Goal: Task Accomplishment & Management: Use online tool/utility

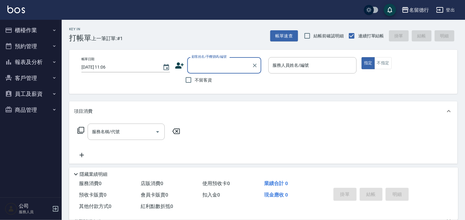
click at [49, 30] on button "櫃檯作業" at bounding box center [30, 30] width 57 height 16
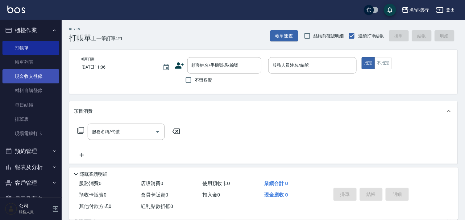
click at [28, 76] on link "現金收支登錄" at bounding box center [30, 76] width 57 height 14
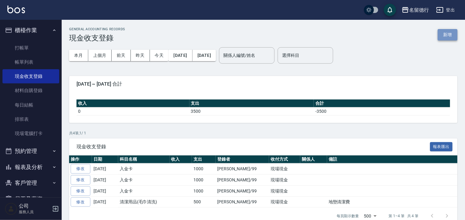
click at [446, 34] on button "新增" at bounding box center [448, 34] width 20 height 11
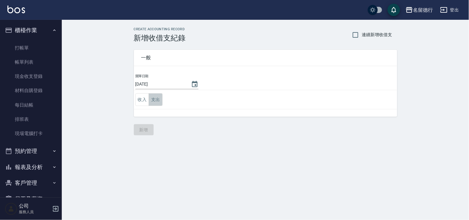
click at [156, 96] on button "支出" at bounding box center [156, 99] width 14 height 13
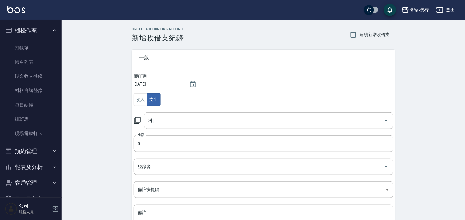
click at [134, 121] on icon at bounding box center [137, 120] width 7 height 7
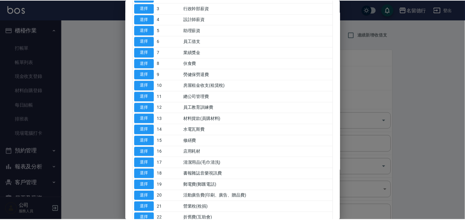
scroll to position [137, 0]
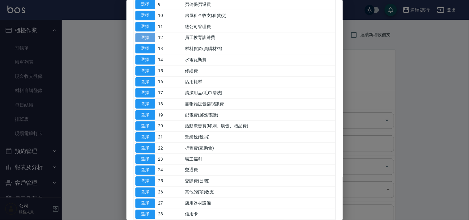
click at [148, 37] on button "選擇" at bounding box center [145, 38] width 20 height 10
type input "12 員工教育訓練費"
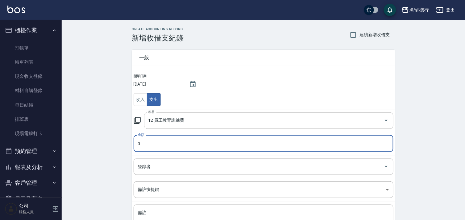
click at [162, 138] on input "0" at bounding box center [264, 143] width 260 height 17
type input "1000"
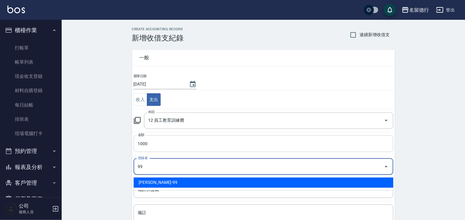
type input "[PERSON_NAME]-99"
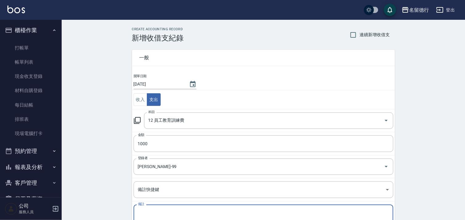
click at [186, 216] on textarea "備註" at bounding box center [263, 220] width 251 height 21
type textarea "y"
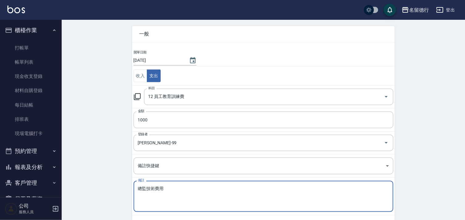
scroll to position [53, 0]
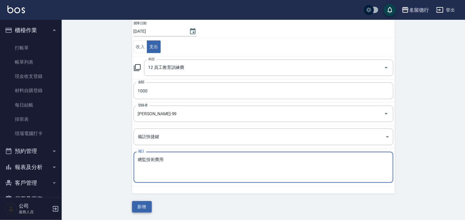
type textarea "總監技術費用"
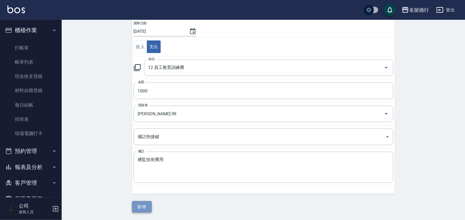
click at [140, 210] on button "新增" at bounding box center [142, 206] width 20 height 11
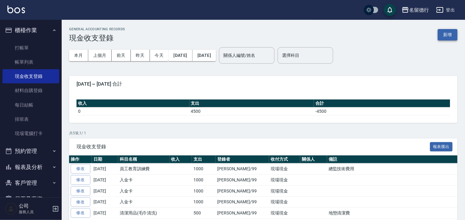
click at [454, 36] on button "新增" at bounding box center [448, 34] width 20 height 11
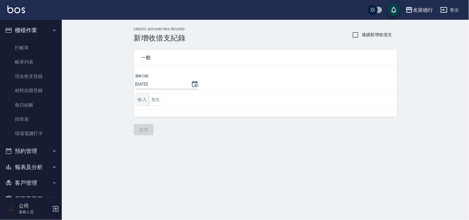
click at [146, 97] on button "收入" at bounding box center [142, 99] width 14 height 13
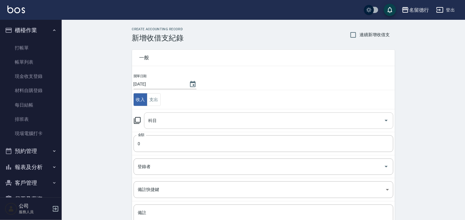
click at [144, 122] on div "科目" at bounding box center [269, 120] width 250 height 16
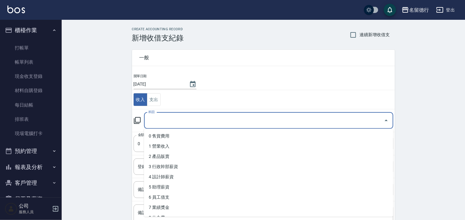
click at [137, 121] on icon at bounding box center [137, 120] width 7 height 7
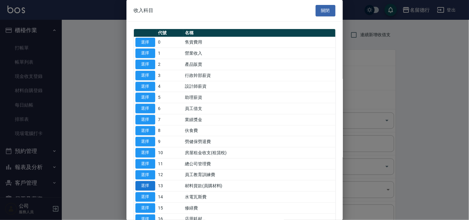
click at [147, 183] on button "選擇" at bounding box center [145, 186] width 20 height 10
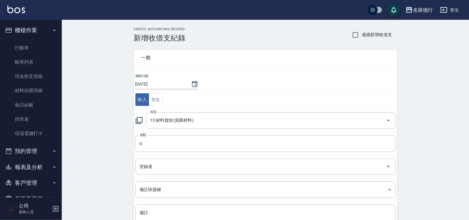
type input "13 材料貨款(員購材料)"
click at [171, 153] on td "金額 0 金額" at bounding box center [263, 143] width 263 height 23
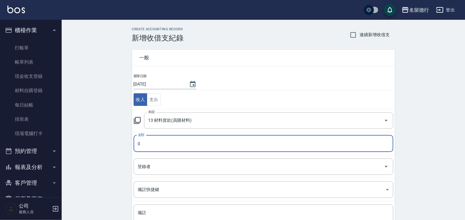
click at [172, 149] on input "0" at bounding box center [264, 143] width 260 height 17
type input "4755"
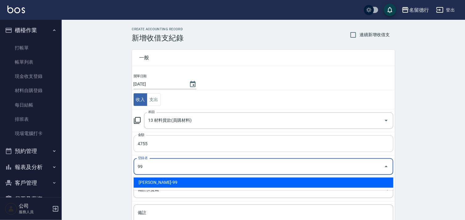
type input "[PERSON_NAME]-99"
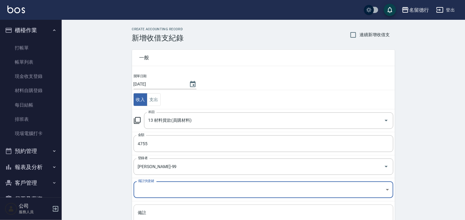
drag, startPoint x: 233, startPoint y: 214, endPoint x: 240, endPoint y: 215, distance: 7.2
click at [238, 215] on textarea "備註" at bounding box center [263, 220] width 251 height 21
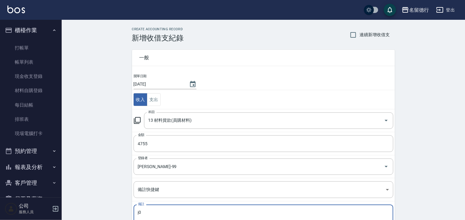
type textarea "j"
type textarea "軟"
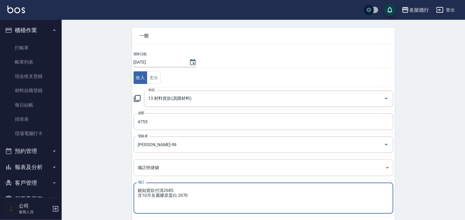
scroll to position [53, 0]
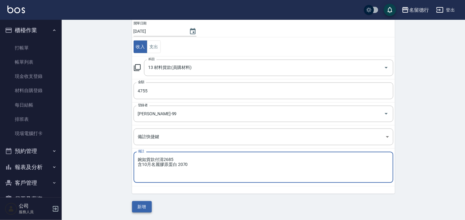
type textarea "婉如貨款付清2685 含10月名麗膠原蛋白 2070"
click at [144, 204] on button "新增" at bounding box center [142, 206] width 20 height 11
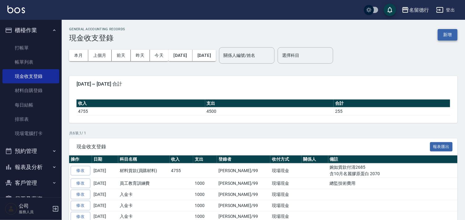
click at [443, 39] on button "新增" at bounding box center [448, 34] width 20 height 11
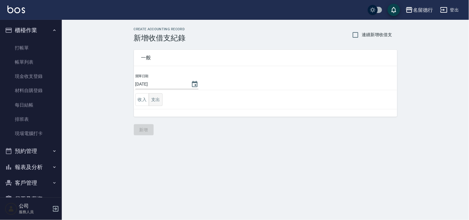
click at [156, 101] on button "支出" at bounding box center [156, 99] width 14 height 13
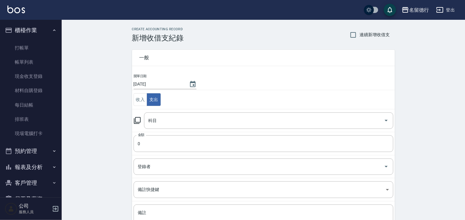
click at [137, 122] on icon at bounding box center [137, 120] width 7 height 7
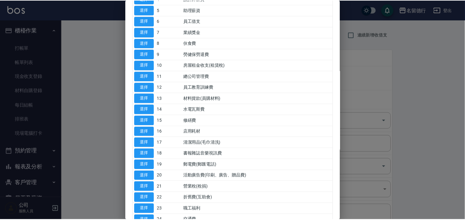
scroll to position [206, 0]
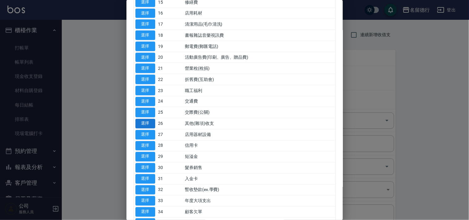
click at [140, 122] on button "選擇" at bounding box center [145, 124] width 20 height 10
type input "26 其他(雜項)收支"
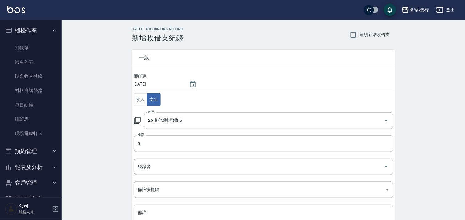
drag, startPoint x: 162, startPoint y: 212, endPoint x: 169, endPoint y: 213, distance: 7.2
click at [163, 212] on textarea "備註" at bounding box center [263, 220] width 251 height 21
type textarea "拜拜"
click at [151, 146] on input "0" at bounding box center [264, 143] width 260 height 17
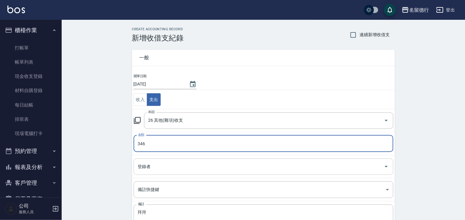
type input "346"
click at [155, 169] on input "登錄者" at bounding box center [259, 166] width 245 height 11
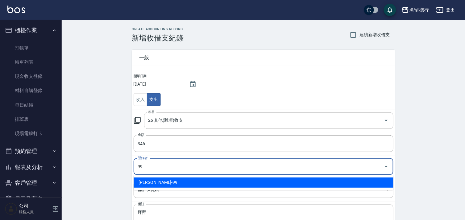
type input "[PERSON_NAME]-99"
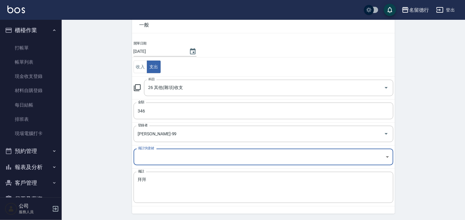
scroll to position [53, 0]
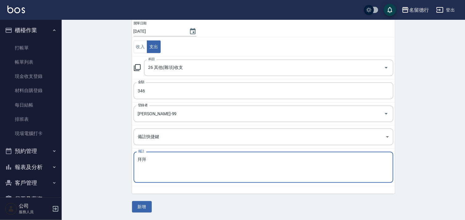
drag, startPoint x: 158, startPoint y: 159, endPoint x: 92, endPoint y: 153, distance: 66.0
click at [92, 153] on div "CREATE ACCOUNTING RECORD 新增收借支紀錄 連續新增收借支 一般 開單日期 [DATE] 收入 支出 科目 26 其他(雜項)收支 科目…" at bounding box center [264, 93] width 404 height 253
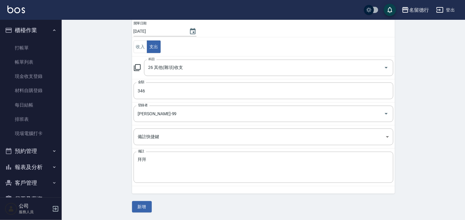
click at [146, 212] on div "CREATE ACCOUNTING RECORD 新增收借支紀錄 連續新增收借支 一般 開單日期 [DATE] 收入 支出 科目 26 其他(雜項)收支 科目…" at bounding box center [264, 93] width 404 height 253
click at [144, 209] on button "新增" at bounding box center [142, 206] width 20 height 11
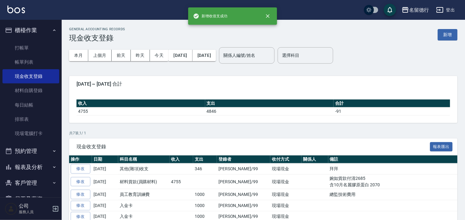
click at [447, 11] on button "登出" at bounding box center [446, 9] width 24 height 11
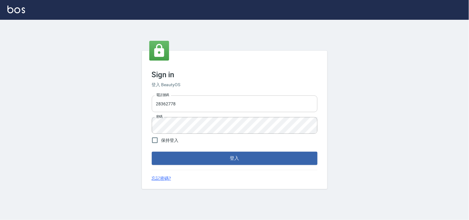
drag, startPoint x: 0, startPoint y: 0, endPoint x: 175, endPoint y: 107, distance: 205.2
click at [175, 107] on input "28362778" at bounding box center [235, 103] width 166 height 17
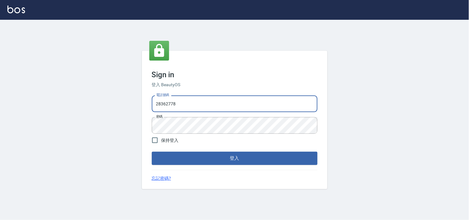
drag, startPoint x: 192, startPoint y: 99, endPoint x: 59, endPoint y: 92, distance: 133.0
click at [75, 95] on div "Sign in 登入 BeautyOS 電話號碼 28362778 電話號碼 密碼 密碼 保持登入 登入 忘記密碼?" at bounding box center [234, 120] width 469 height 200
type input "0955582961"
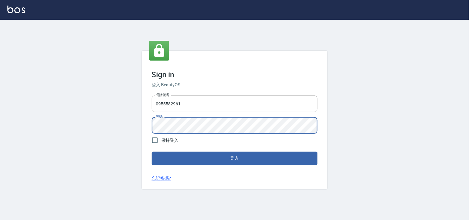
click at [89, 124] on div "Sign in 登入 BeautyOS 電話號碼 0955582961 電話號碼 密碼 密碼 保持登入 登入 忘記密碼?" at bounding box center [234, 120] width 469 height 200
click at [152, 152] on button "登入" at bounding box center [235, 158] width 166 height 13
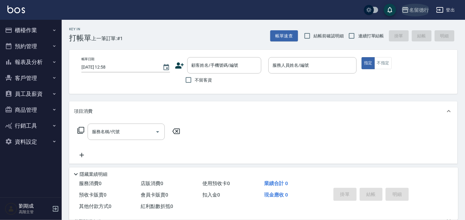
click at [417, 12] on div "名留德行" at bounding box center [420, 10] width 20 height 8
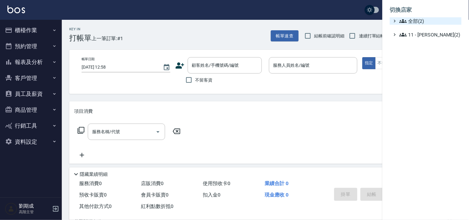
click at [422, 19] on span "全部(2)" at bounding box center [429, 20] width 60 height 7
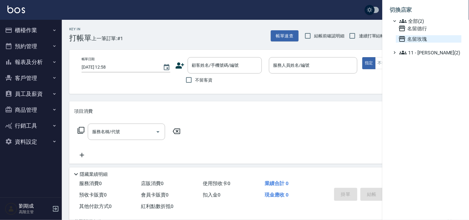
click at [423, 36] on span "名留玫瑰" at bounding box center [428, 38] width 61 height 7
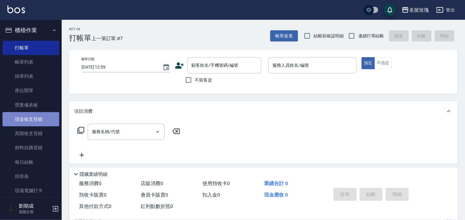
click at [34, 117] on link "現金收支登錄" at bounding box center [30, 119] width 57 height 14
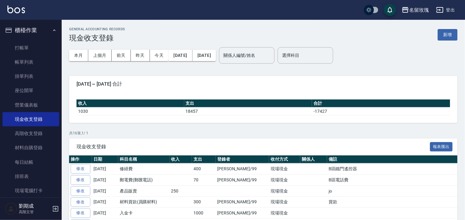
click at [448, 33] on button "新增" at bounding box center [448, 34] width 20 height 11
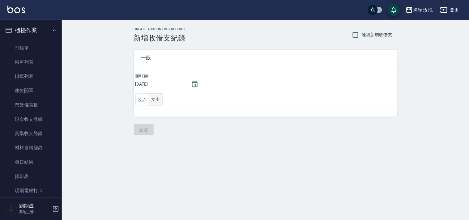
click at [157, 96] on button "支出" at bounding box center [156, 99] width 14 height 13
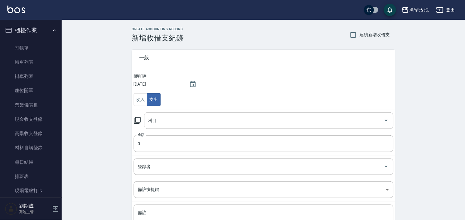
click at [130, 121] on div "一般 開單日期 2025/10/07 收入 支出 科目 科目 金額 0 金額 登錄者 登錄者 備註快捷鍵 ​ 備註快捷鍵 備註 x 備註" at bounding box center [260, 144] width 271 height 204
click at [137, 120] on icon at bounding box center [137, 120] width 7 height 7
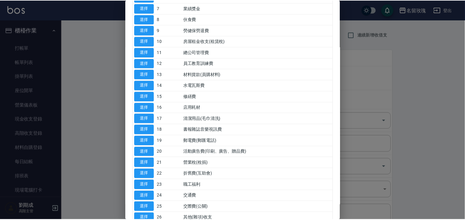
scroll to position [137, 0]
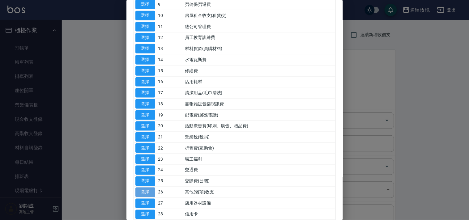
click at [146, 193] on button "選擇" at bounding box center [145, 192] width 20 height 10
type input "26 其他(雜項)收支"
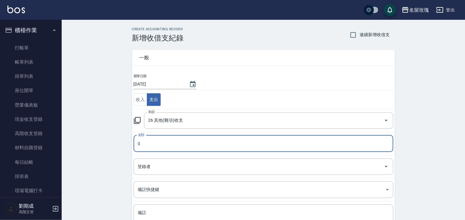
click at [167, 141] on input "0" at bounding box center [264, 143] width 260 height 17
type input "346"
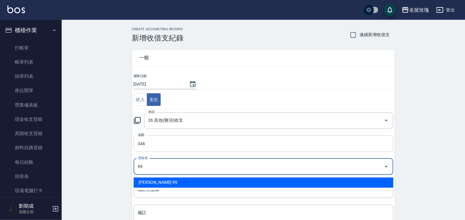
type input "[PERSON_NAME]-99"
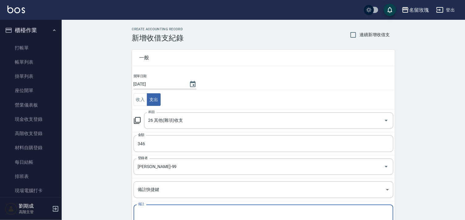
click at [197, 212] on textarea "備註" at bounding box center [263, 220] width 251 height 21
paste textarea "拜拜"
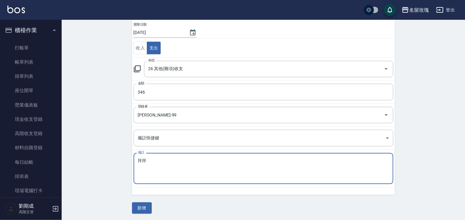
scroll to position [53, 0]
type textarea "拜拜"
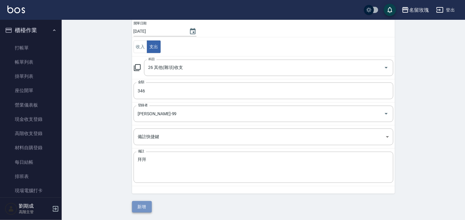
click at [144, 208] on button "新增" at bounding box center [142, 206] width 20 height 11
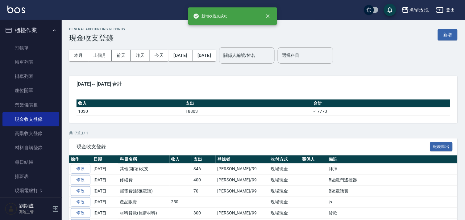
click at [448, 11] on button "登出" at bounding box center [446, 9] width 24 height 11
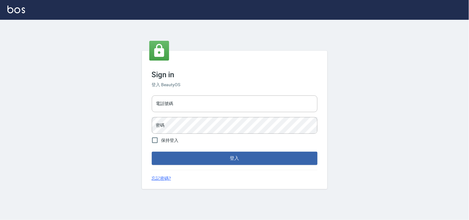
type input "28362778"
click at [249, 158] on button "登入" at bounding box center [235, 158] width 166 height 13
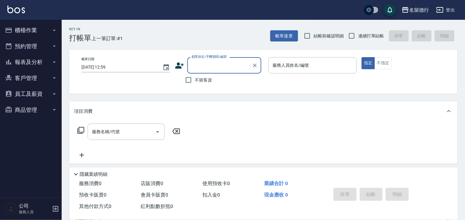
click at [316, 35] on span "結帳前確認明細" at bounding box center [329, 36] width 30 height 6
click at [314, 35] on input "結帳前確認明細" at bounding box center [307, 35] width 13 height 13
checkbox input "true"
click at [374, 34] on span "連續打單結帳" at bounding box center [372, 36] width 26 height 6
click at [359, 34] on input "連續打單結帳" at bounding box center [352, 35] width 13 height 13
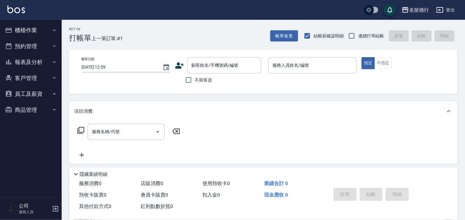
checkbox input "true"
click at [192, 78] on input "不留客資" at bounding box center [188, 80] width 13 height 13
checkbox input "true"
